Goal: Transaction & Acquisition: Purchase product/service

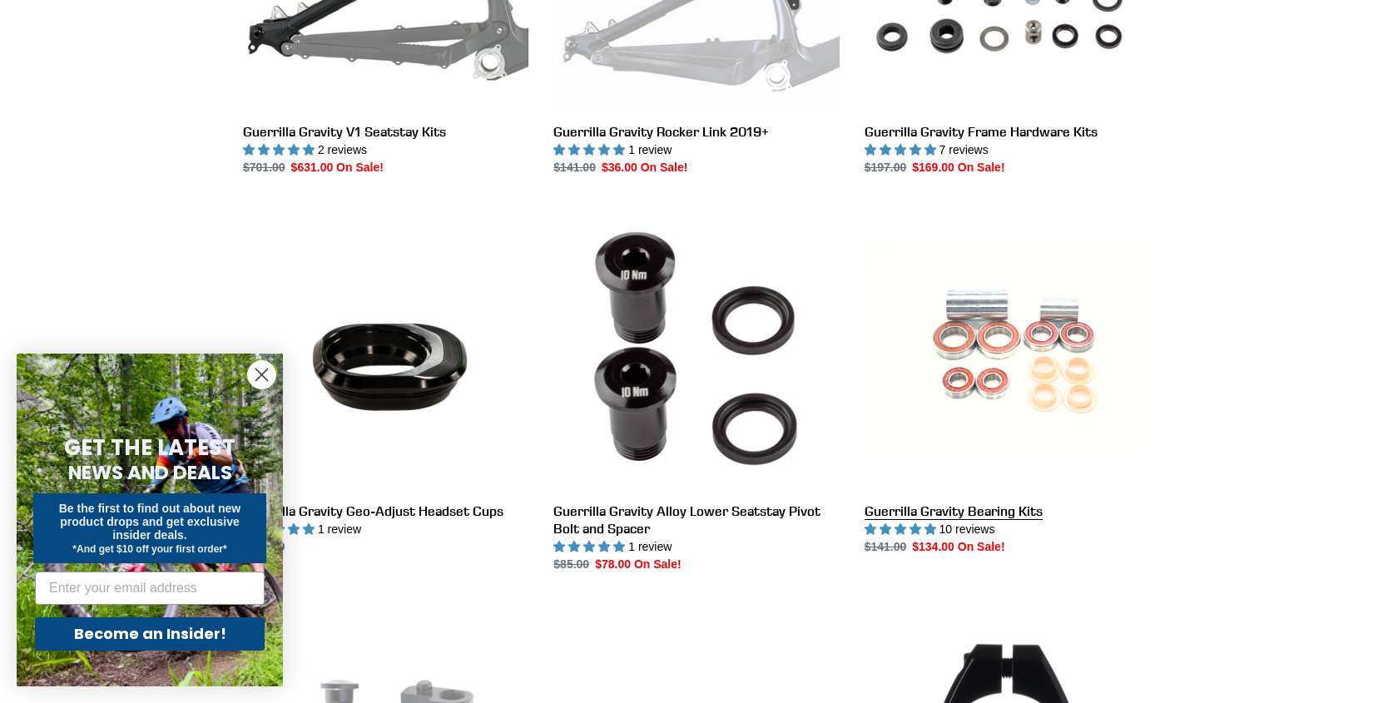
scroll to position [1050, 0]
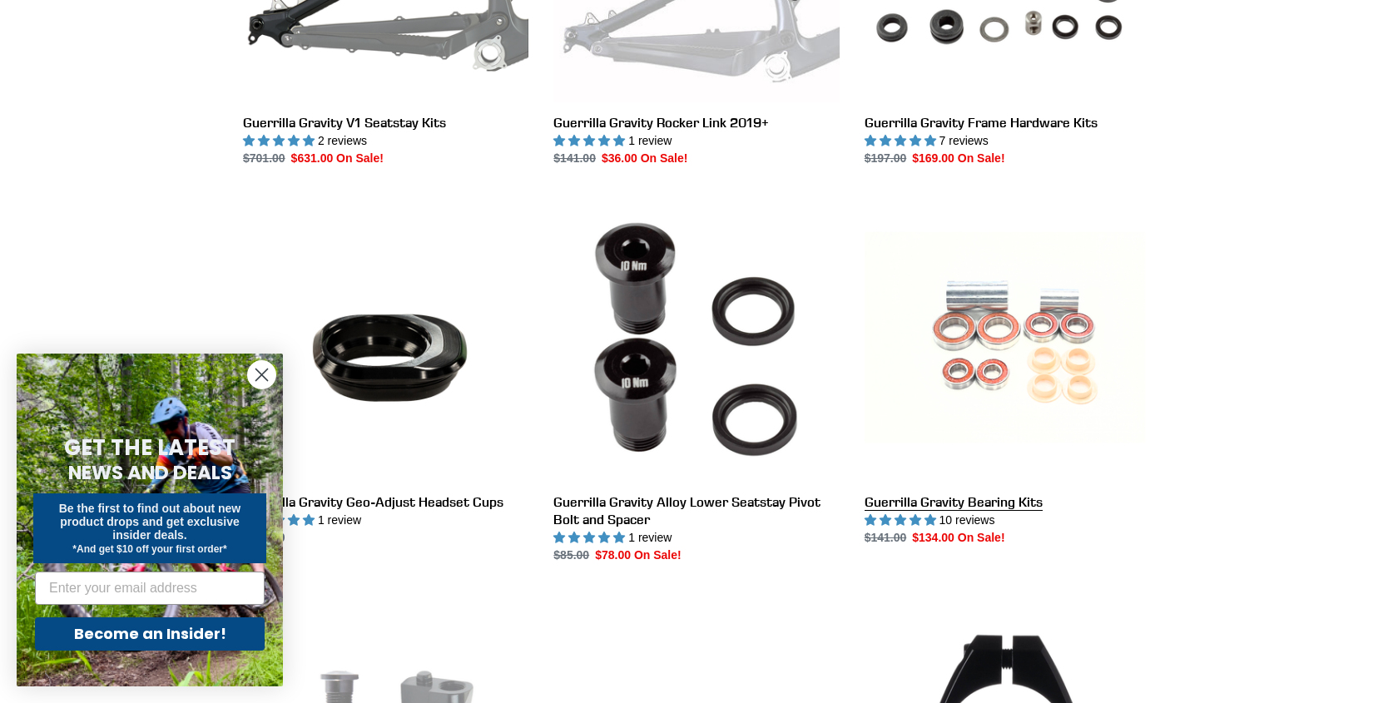
click at [928, 500] on link "Guerrilla Gravity Bearing Kits" at bounding box center [1007, 371] width 285 height 350
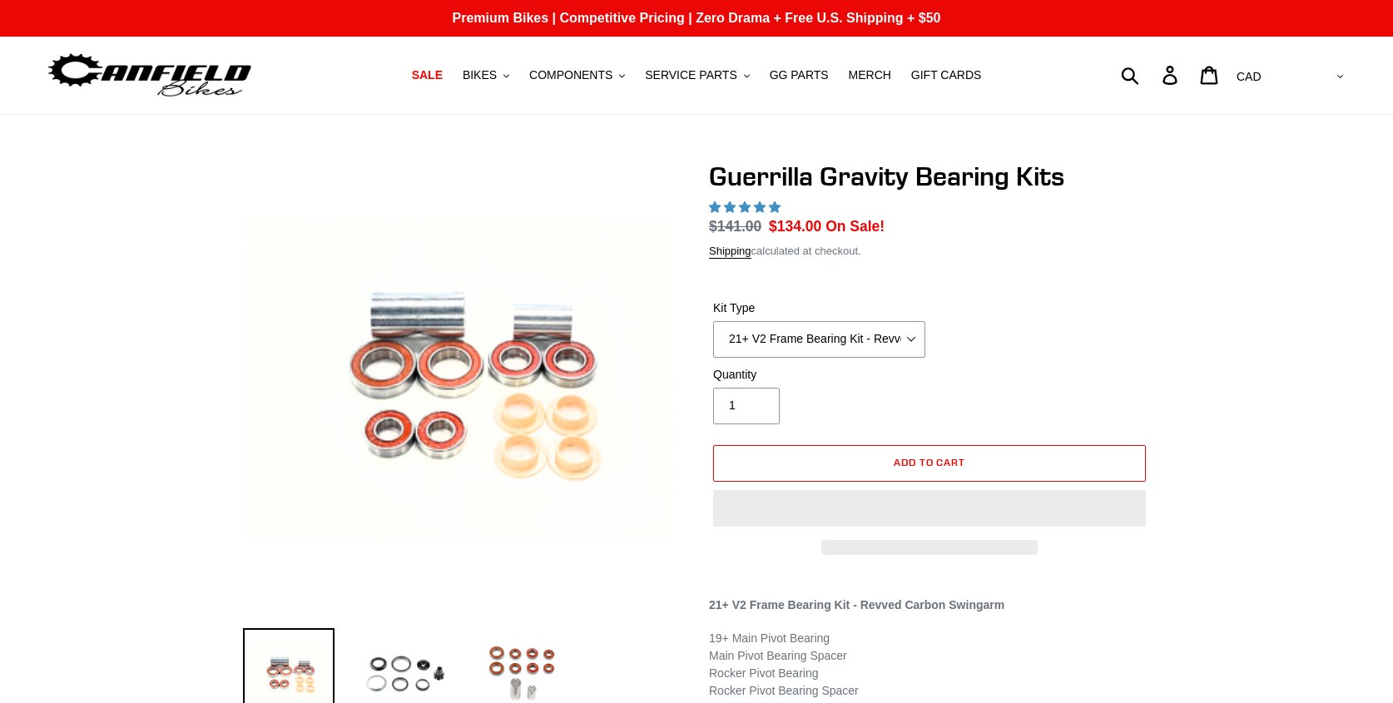
select select "highest-rating"
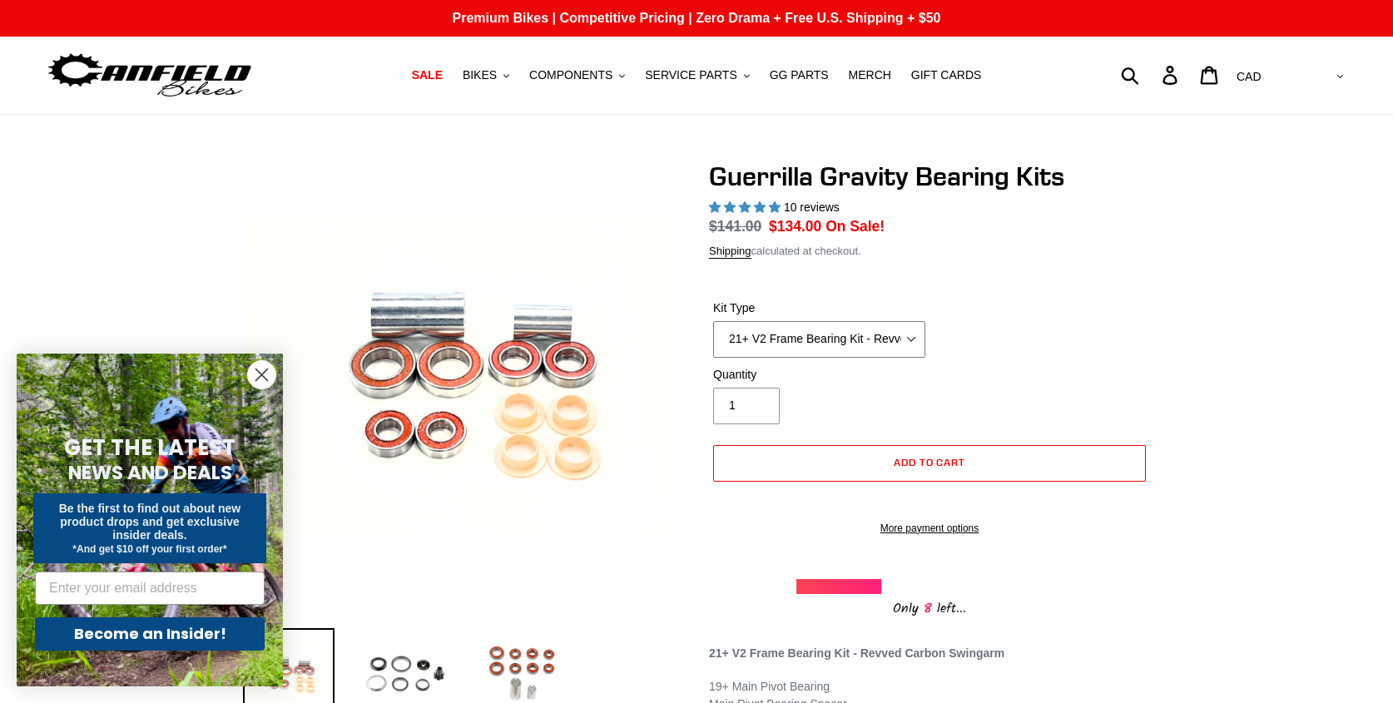
click at [907, 333] on select "21+ V2 Frame Bearing Kit - Revved Carbon Swingarm - In Stock 19+ V1 Frame Beari…" at bounding box center [819, 339] width 212 height 37
select select "19+ V1 Frame Bearing Kit - Alloy Swingarm - In Stock"
click at [713, 321] on select "21+ V2 Frame Bearing Kit - Revved Carbon Swingarm - In Stock 19+ V1 Frame Beari…" at bounding box center [819, 339] width 212 height 37
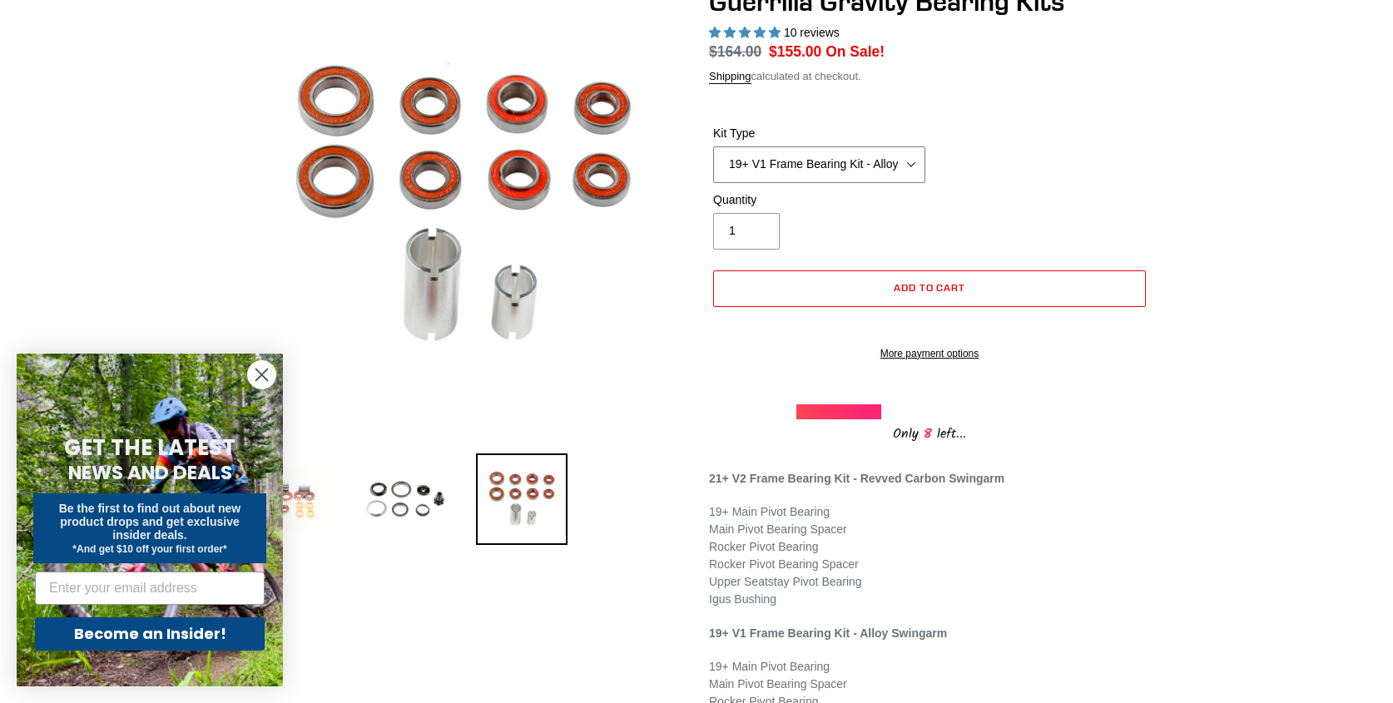
scroll to position [178, 0]
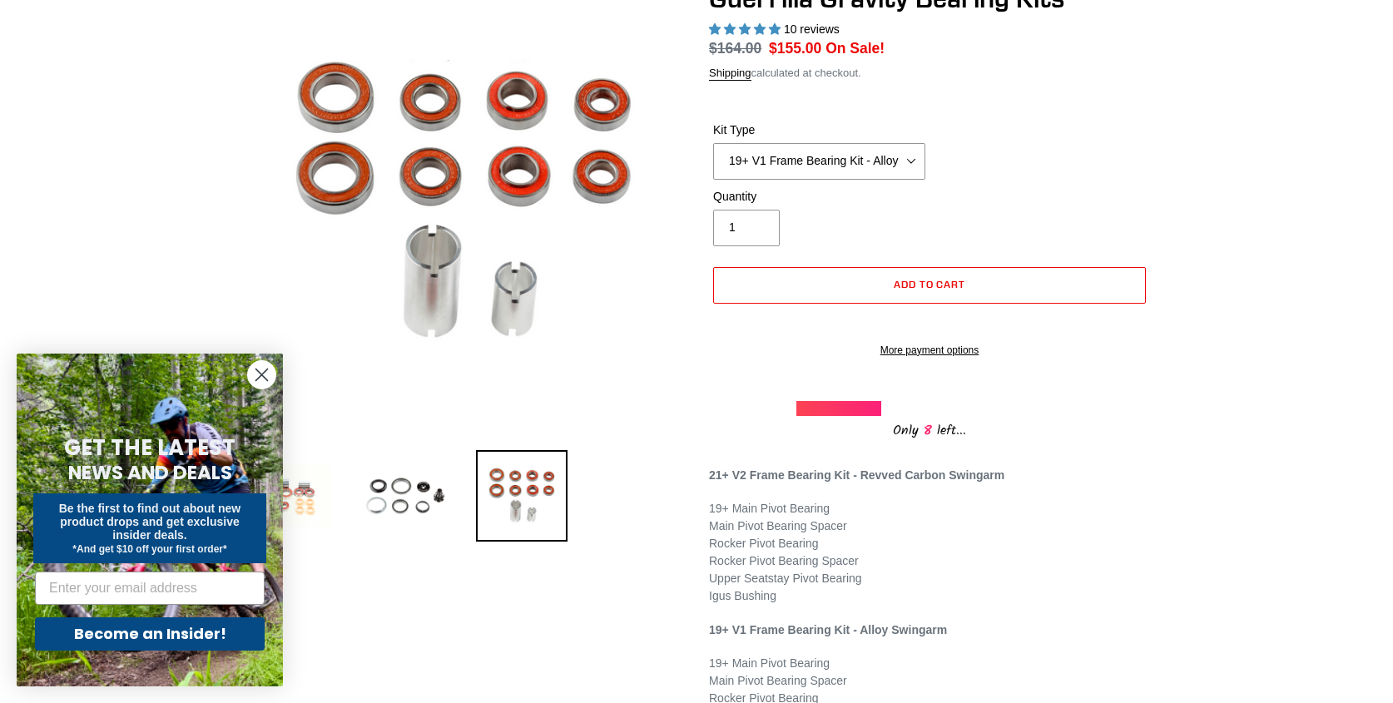
click at [722, 663] on div "21+ V2 Frame Bearing Kit - Revved Carbon Swingarm 19+ Main Pivot Bearing Main P…" at bounding box center [929, 708] width 441 height 483
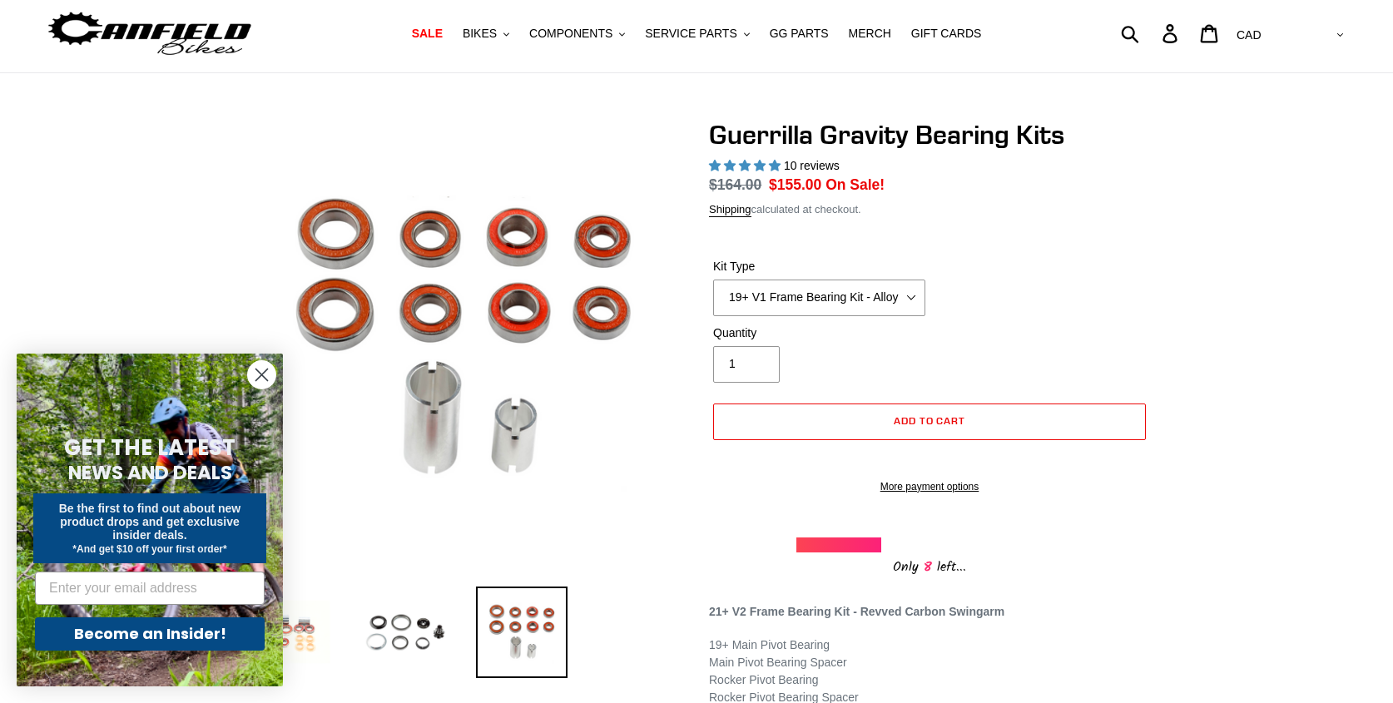
scroll to position [19, 0]
